Goal: Find contact information: Find contact information

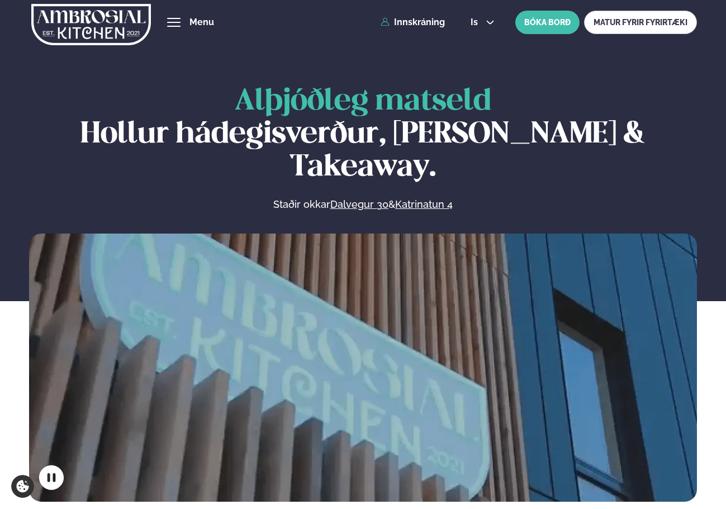
drag, startPoint x: 0, startPoint y: 0, endPoint x: 175, endPoint y: 22, distance: 176.8
click at [175, 22] on span "hamburger" at bounding box center [173, 22] width 13 height 1
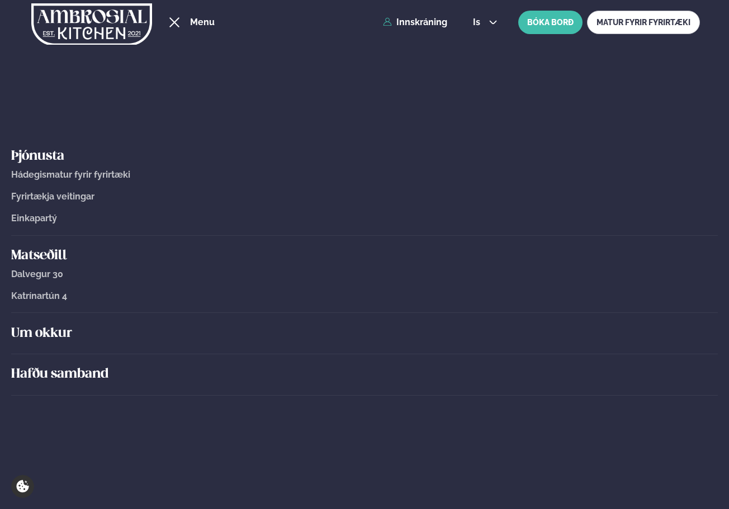
click at [177, 21] on div "hamburger" at bounding box center [174, 22] width 13 height 9
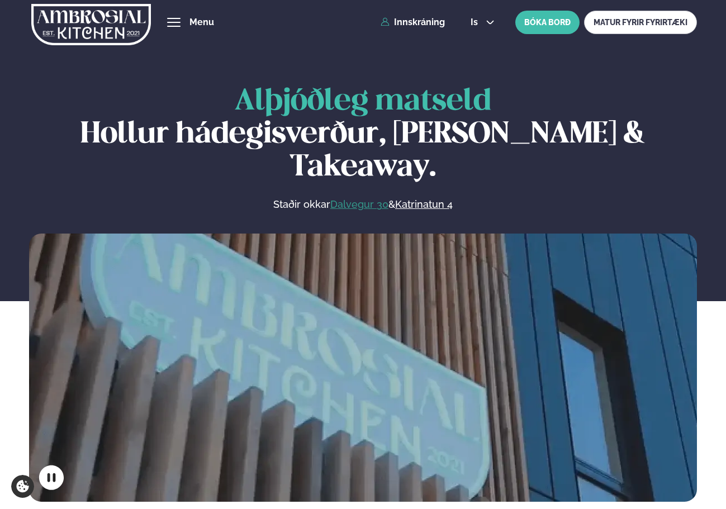
click at [361, 198] on link "Dalvegur 30" at bounding box center [359, 204] width 58 height 13
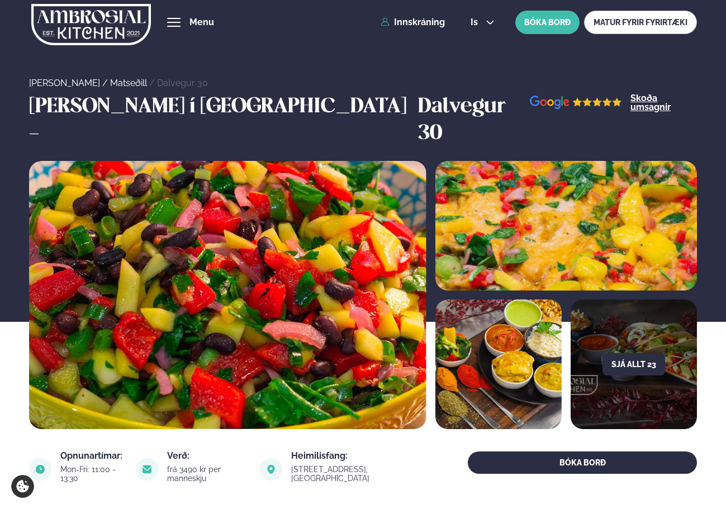
click at [177, 22] on span "hamburger" at bounding box center [173, 22] width 13 height 1
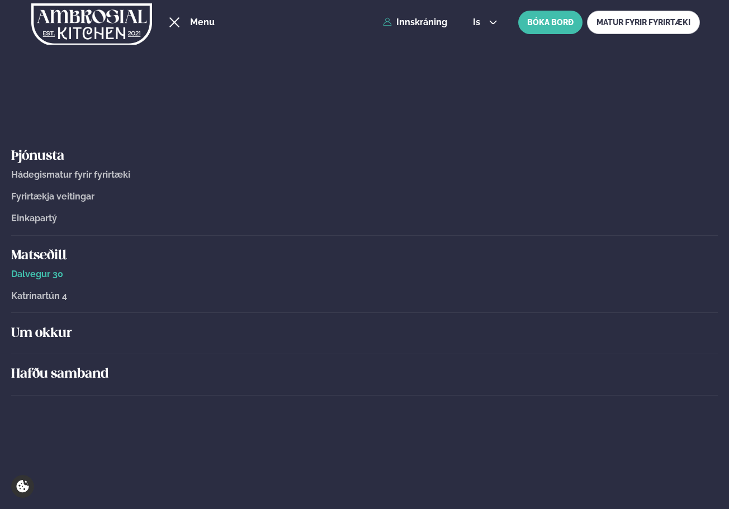
click at [63, 372] on h5 "Hafðu samband" at bounding box center [364, 375] width 706 height 18
